Goal: Transaction & Acquisition: Purchase product/service

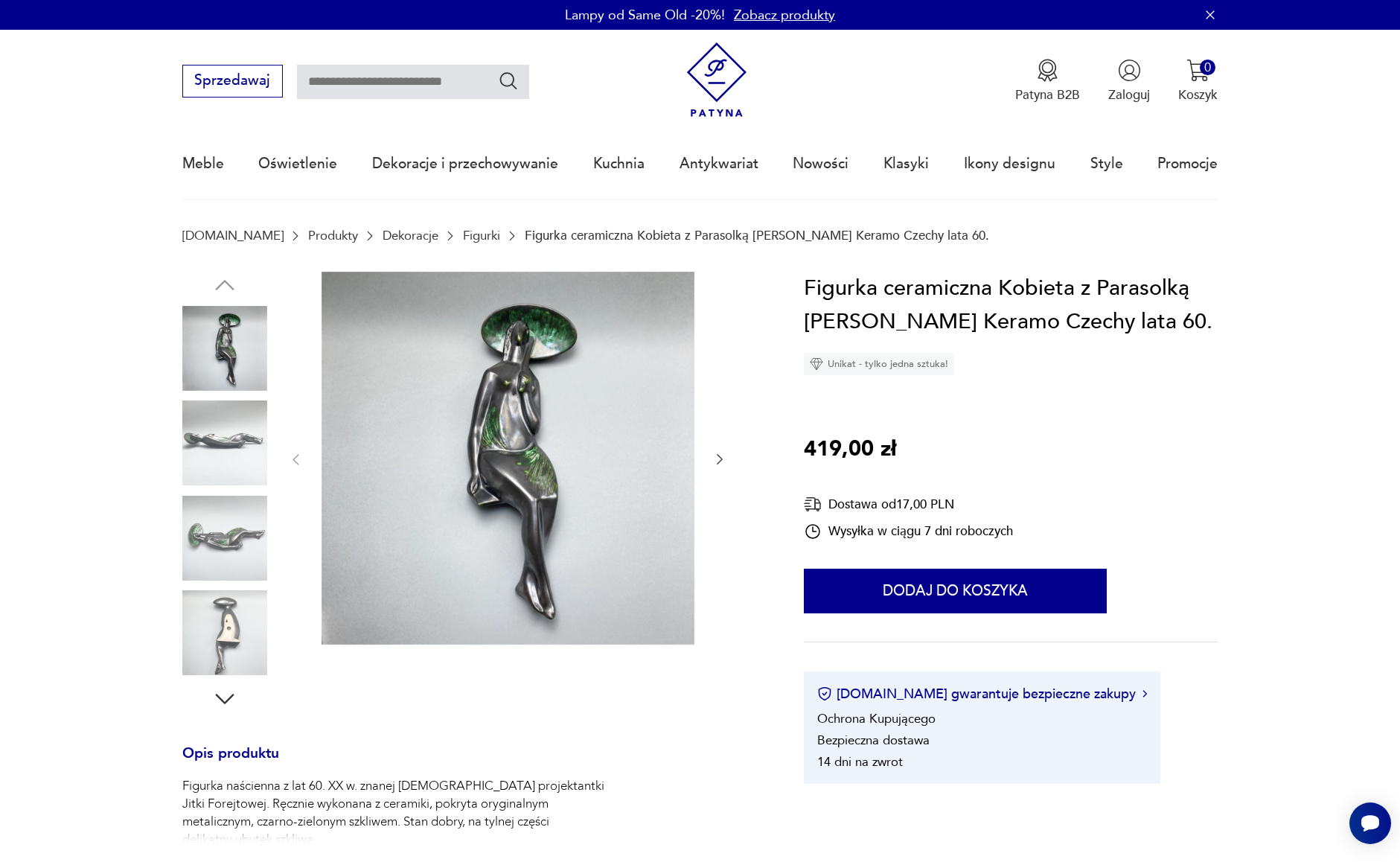
click at [572, 550] on img at bounding box center [507, 457] width 372 height 373
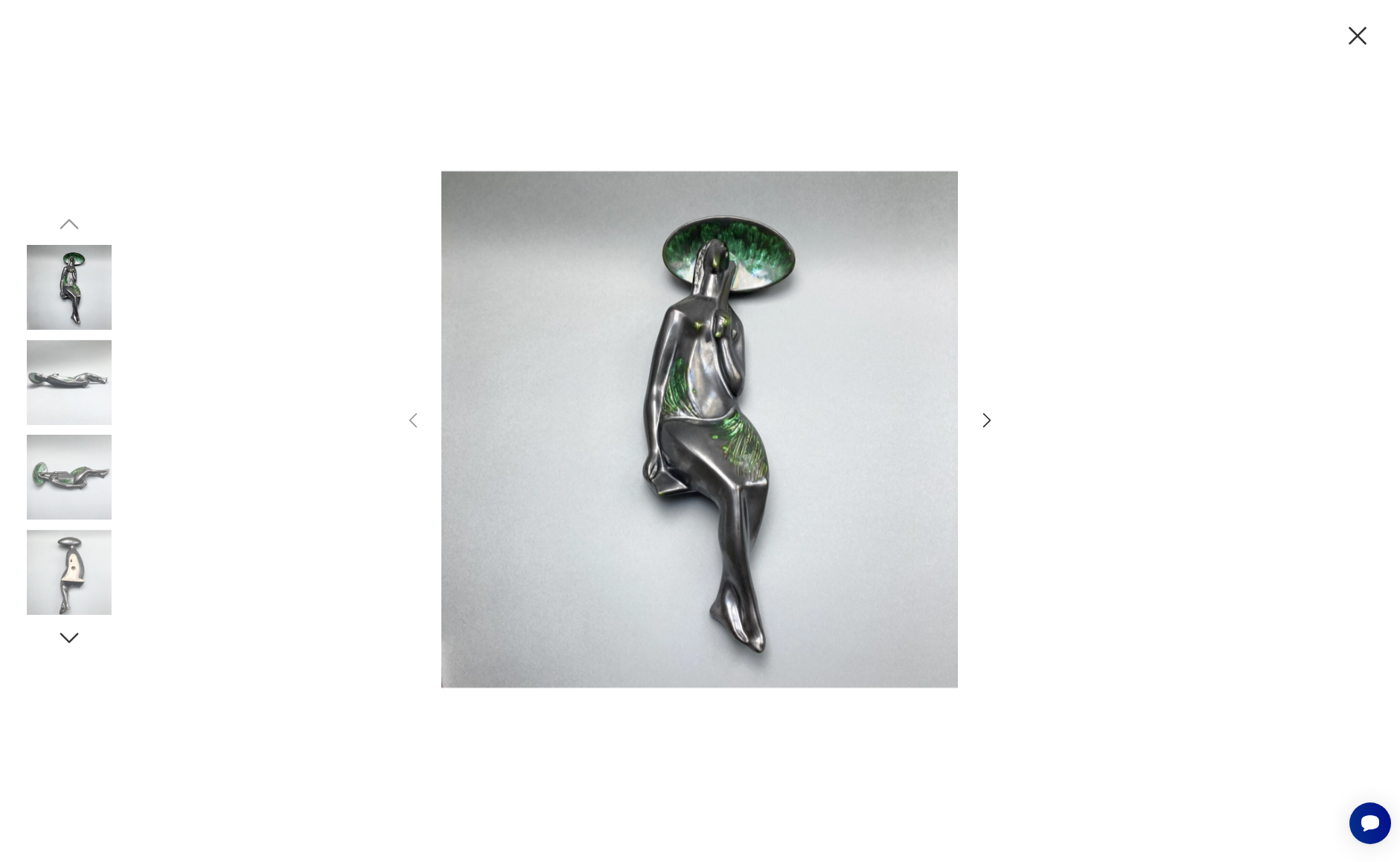
click at [991, 424] on icon "button" at bounding box center [987, 420] width 22 height 22
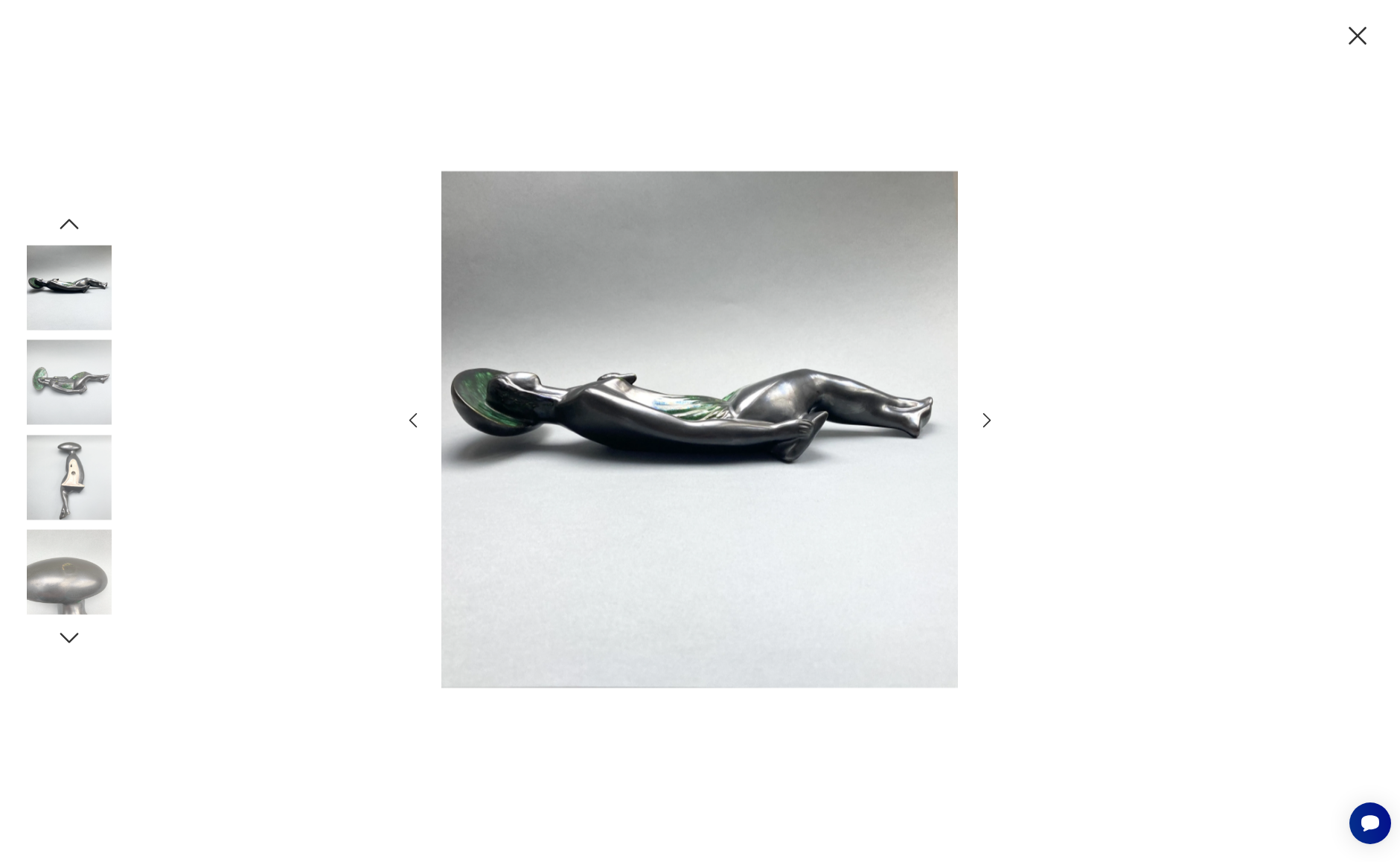
click at [991, 424] on icon "button" at bounding box center [987, 420] width 22 height 22
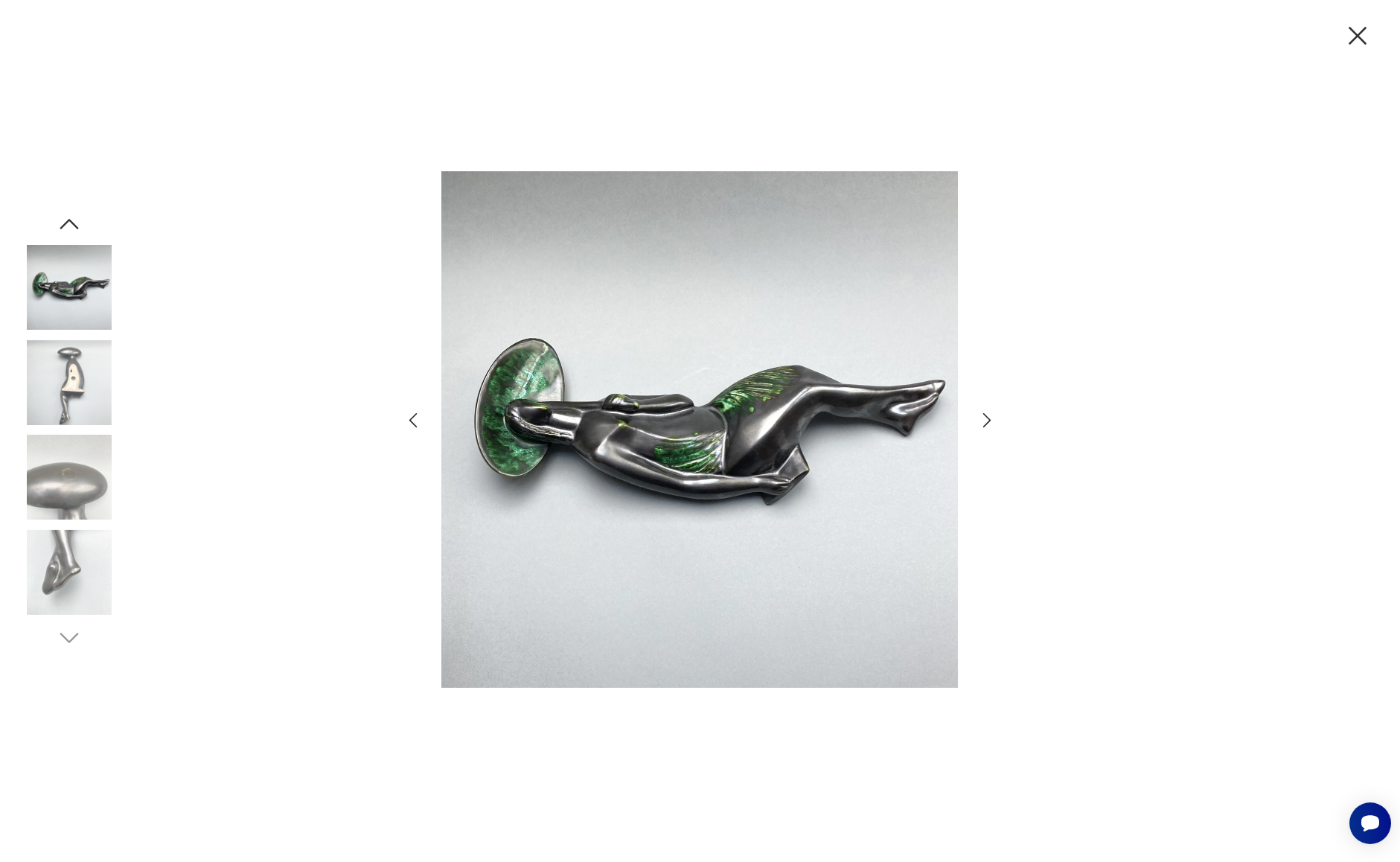
click at [991, 424] on icon "button" at bounding box center [987, 420] width 22 height 22
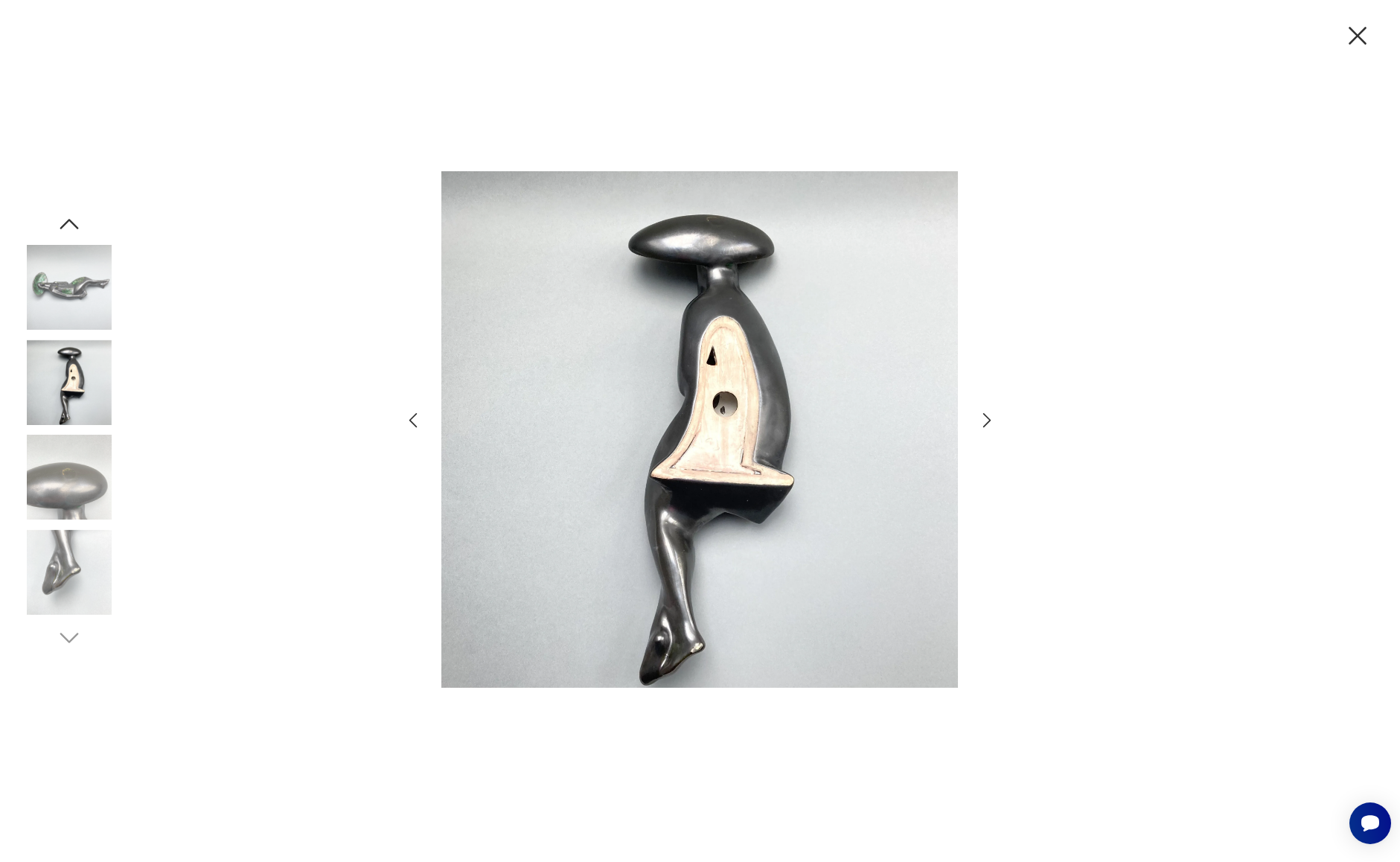
click at [991, 424] on icon "button" at bounding box center [987, 420] width 22 height 22
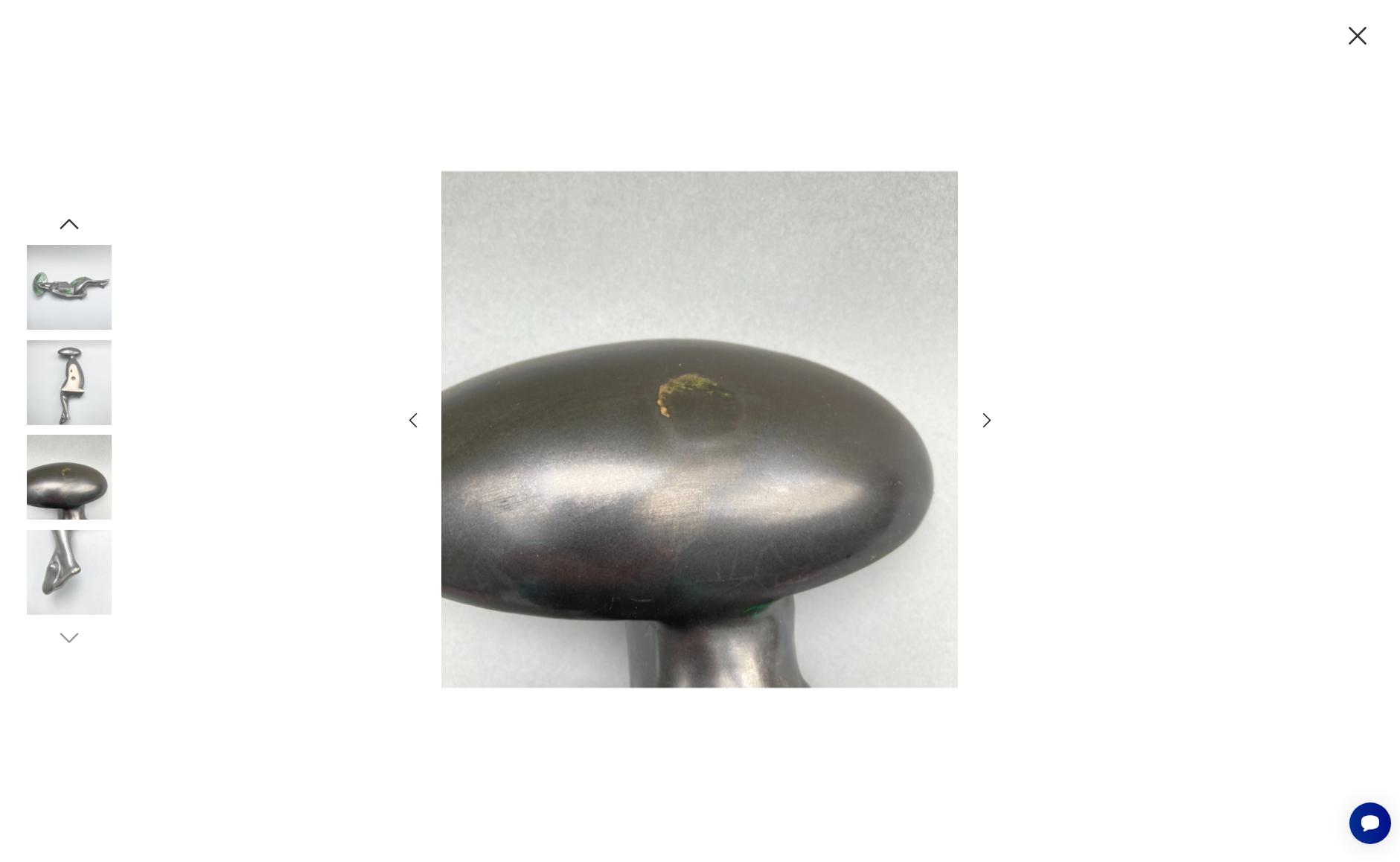
click at [1356, 35] on icon "button" at bounding box center [1357, 35] width 18 height 18
